Goal: Check status: Check status

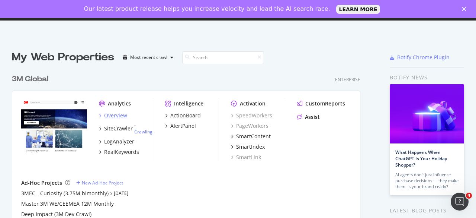
click at [109, 116] on div "Overview" at bounding box center [115, 115] width 23 height 7
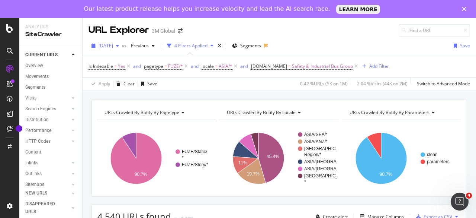
click at [113, 47] on span "[DATE]" at bounding box center [106, 45] width 15 height 6
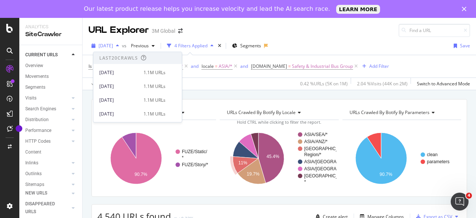
click at [113, 47] on span "[DATE]" at bounding box center [106, 45] width 15 height 6
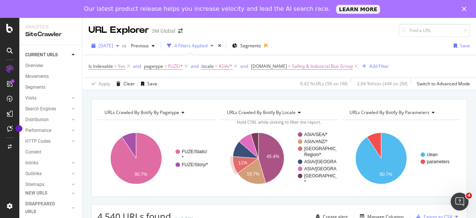
click at [113, 46] on span "[DATE]" at bounding box center [106, 45] width 15 height 6
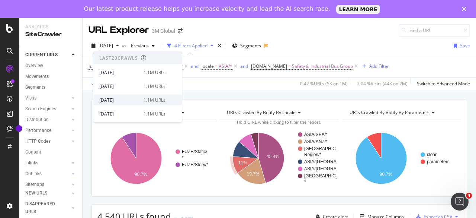
click at [132, 99] on div "[DATE]" at bounding box center [119, 99] width 40 height 7
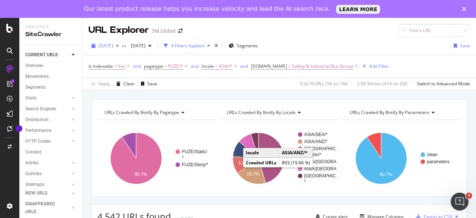
click at [113, 46] on span "[DATE]" at bounding box center [106, 45] width 15 height 6
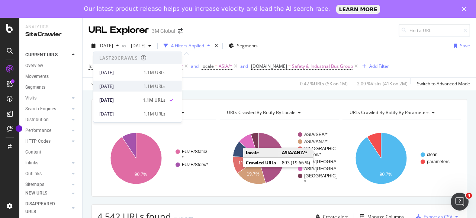
click at [139, 88] on div "[DATE] 1.1M URLs" at bounding box center [132, 86] width 66 height 7
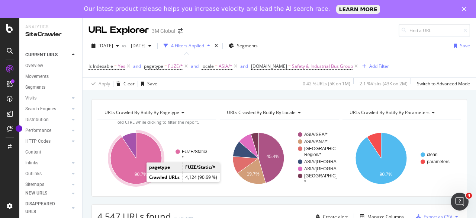
scroll to position [149, 0]
